Goal: Find specific page/section: Find specific page/section

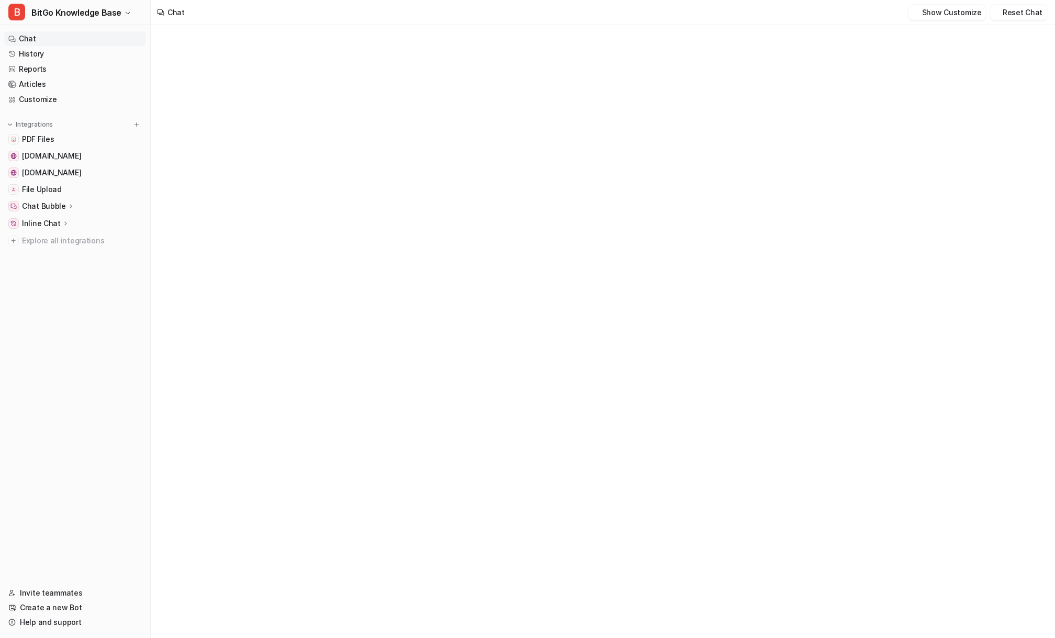
type textarea "**********"
click at [45, 58] on link "History" at bounding box center [75, 54] width 142 height 15
